Goal: Navigation & Orientation: Find specific page/section

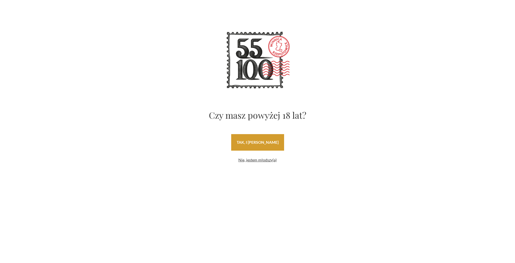
click at [266, 145] on link "tak, i uwielbiam wino" at bounding box center [257, 142] width 53 height 17
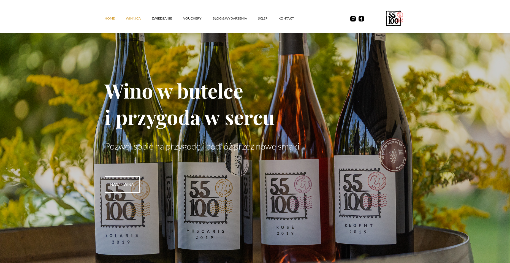
click at [134, 16] on link "winnica" at bounding box center [139, 18] width 26 height 17
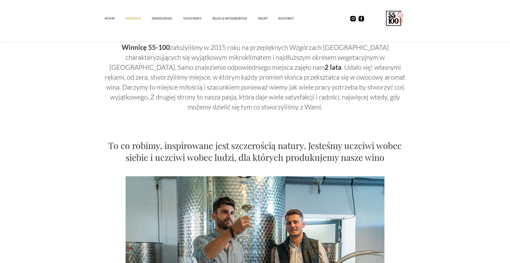
scroll to position [253, 0]
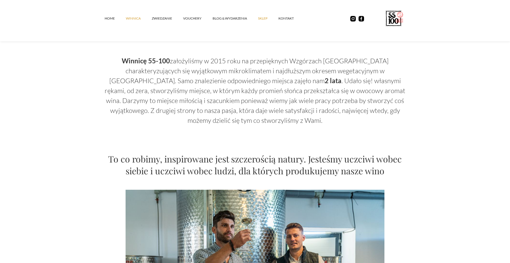
click at [261, 18] on link "SKLEP" at bounding box center [268, 18] width 20 height 17
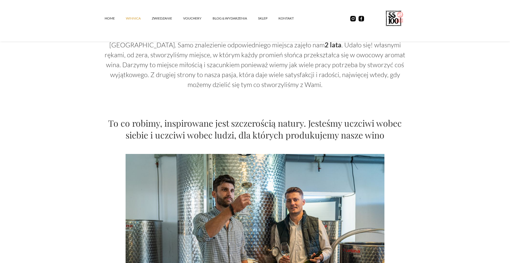
scroll to position [337, 0]
